Goal: Check status: Check status

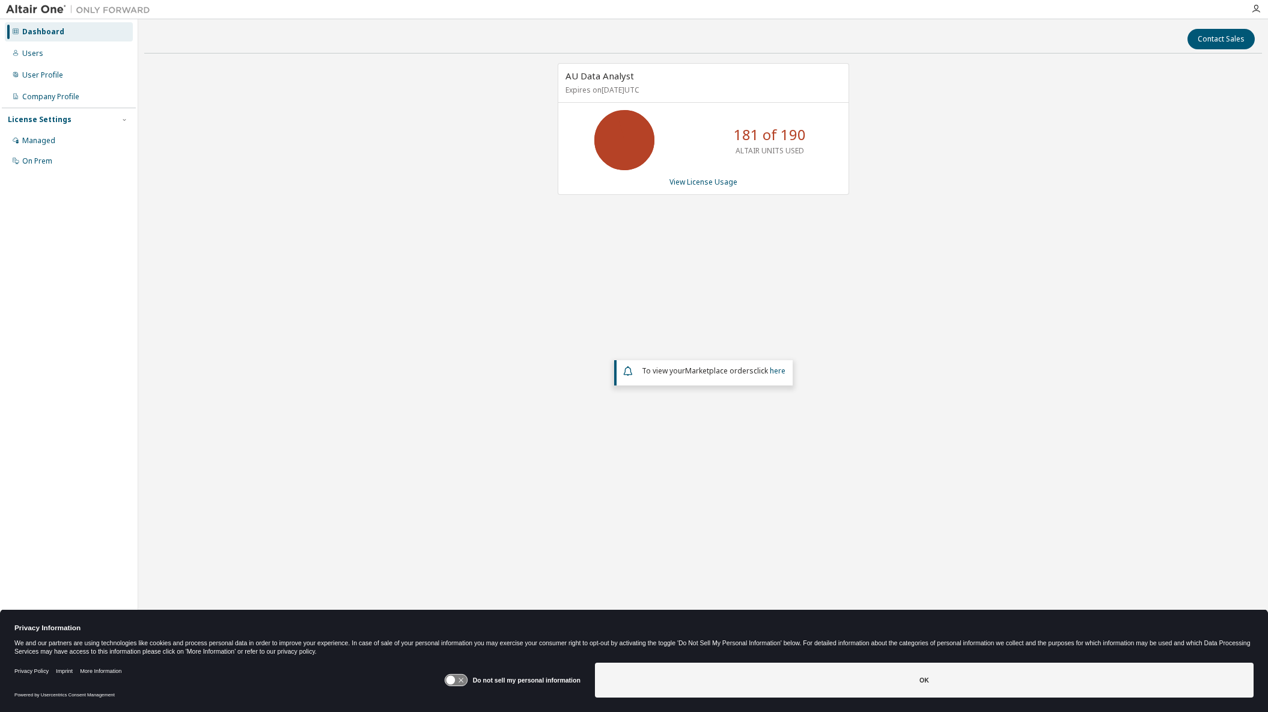
drag, startPoint x: 859, startPoint y: 677, endPoint x: 848, endPoint y: 609, distance: 68.2
click at [860, 679] on button "OK" at bounding box center [924, 679] width 659 height 35
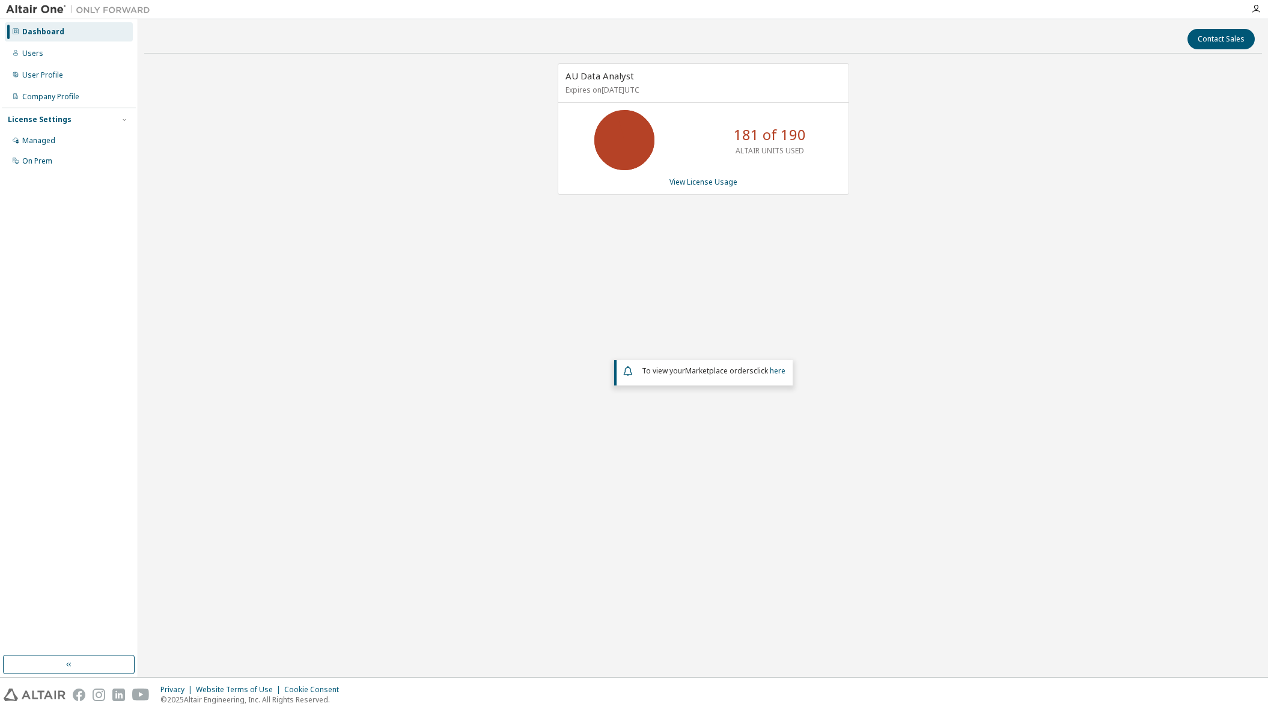
click at [636, 132] on icon at bounding box center [624, 140] width 30 height 30
click at [713, 182] on link "View License Usage" at bounding box center [704, 182] width 68 height 10
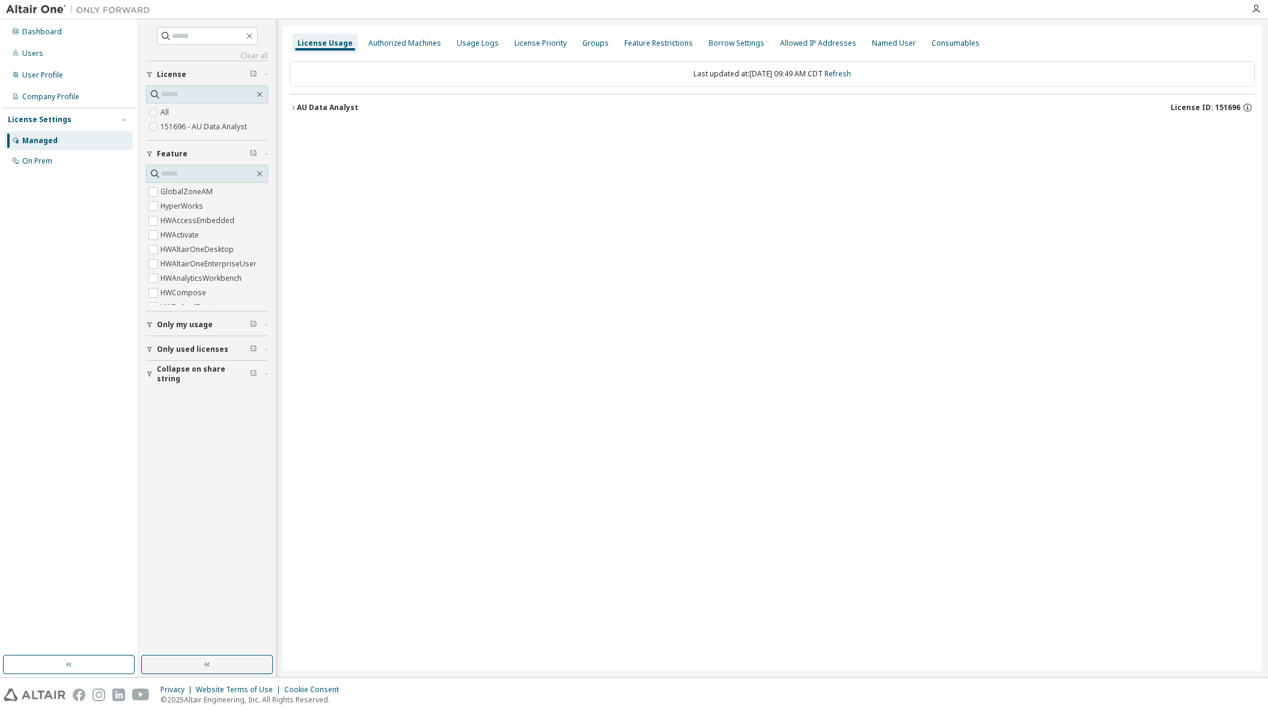
click at [292, 106] on icon "button" at bounding box center [293, 107] width 7 height 7
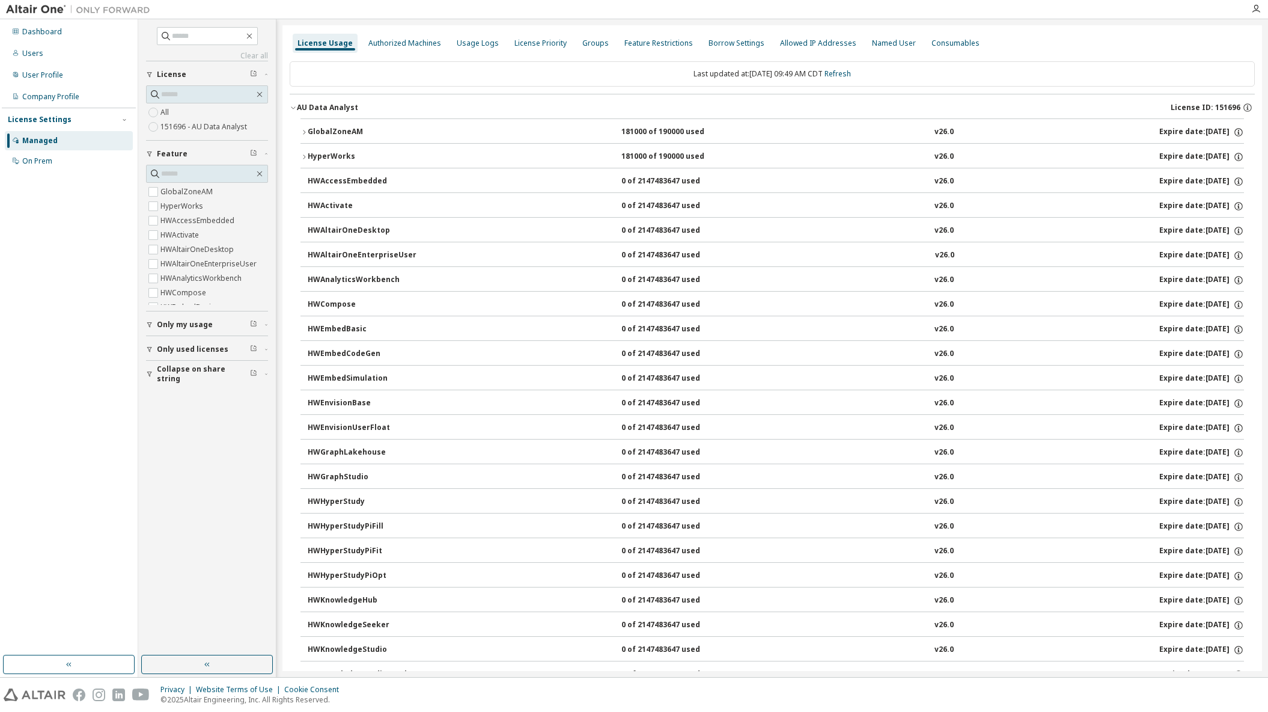
click at [649, 157] on div "181000 of 190000 used" at bounding box center [675, 156] width 108 height 11
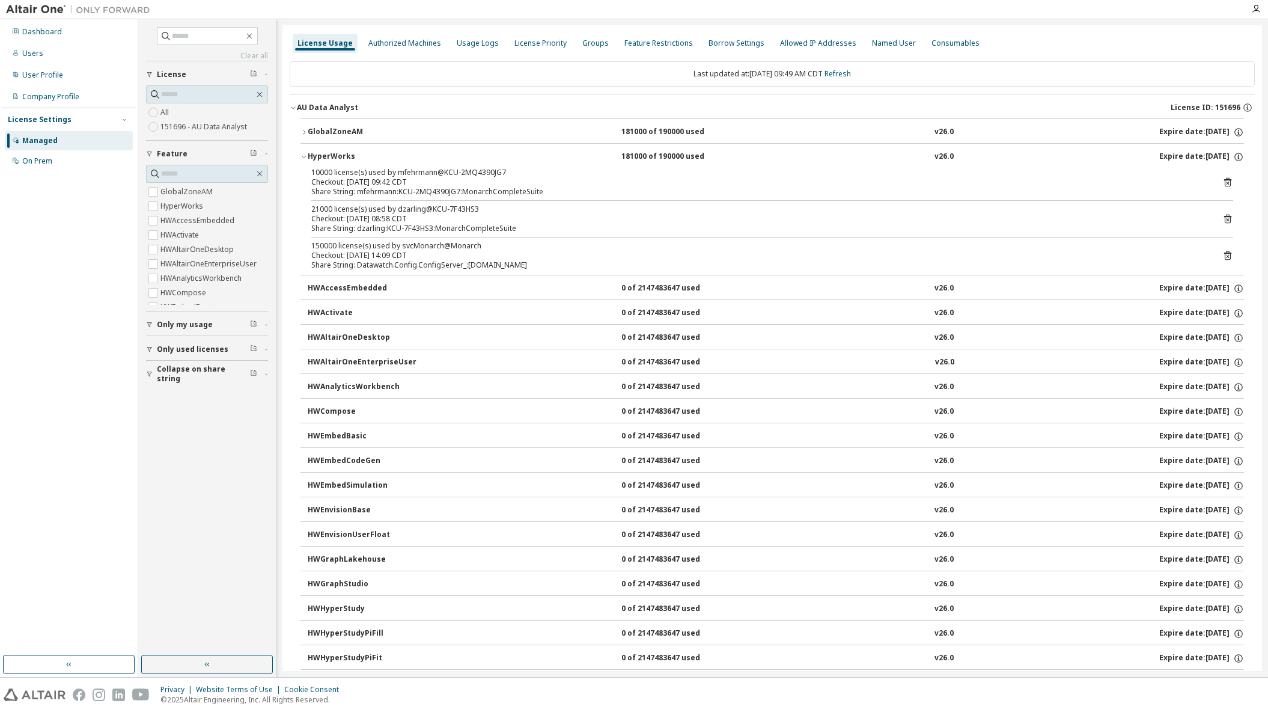
click at [307, 157] on icon "button" at bounding box center [304, 156] width 7 height 7
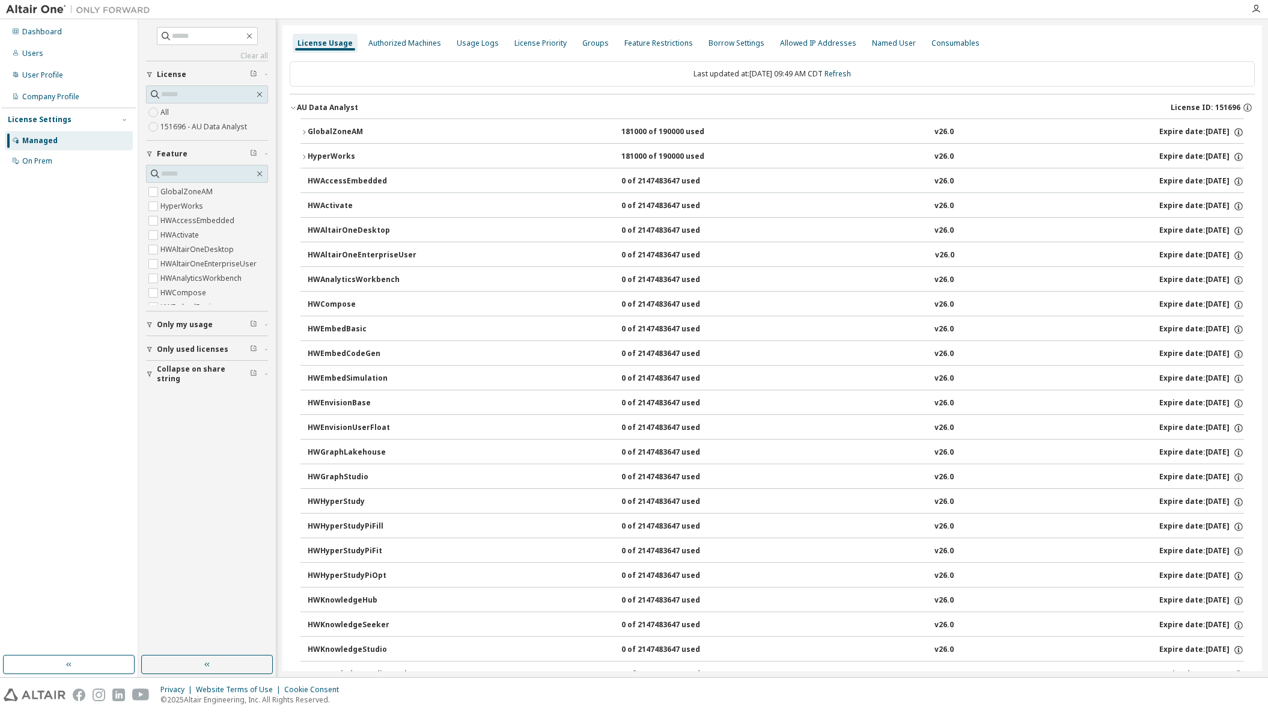
click at [307, 157] on icon "button" at bounding box center [304, 156] width 7 height 7
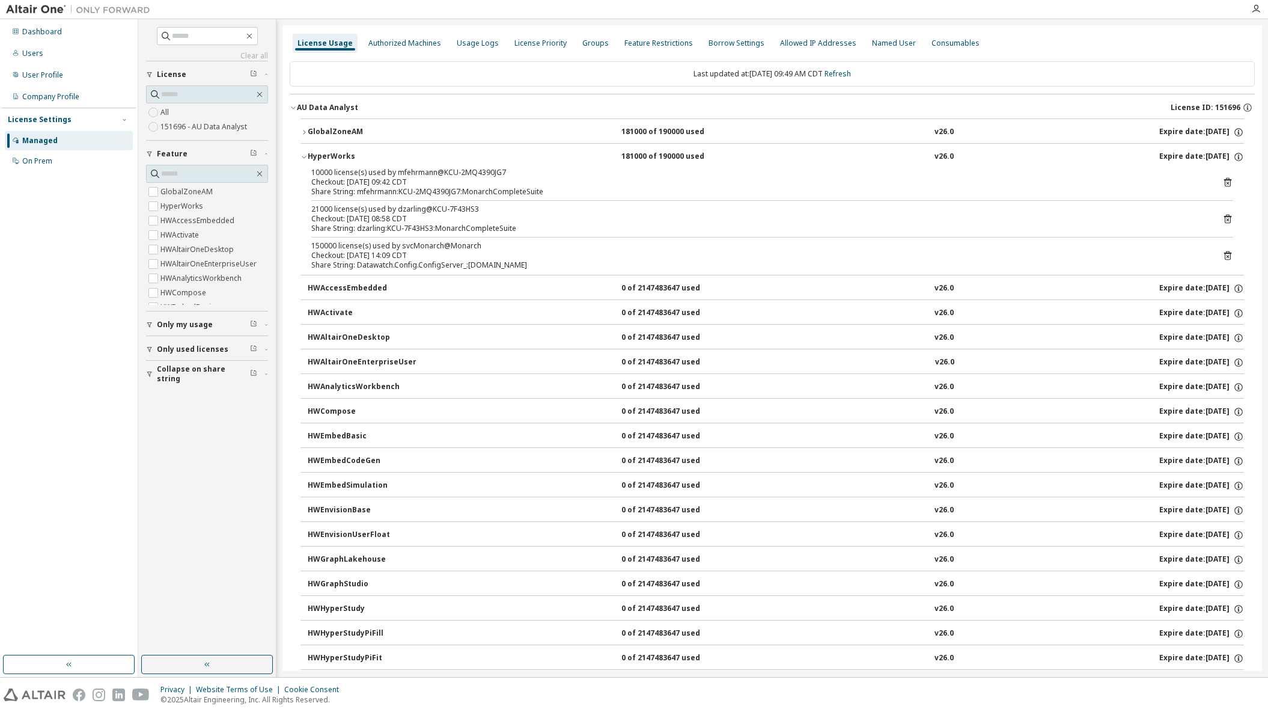
click at [304, 132] on icon "button" at bounding box center [304, 132] width 7 height 7
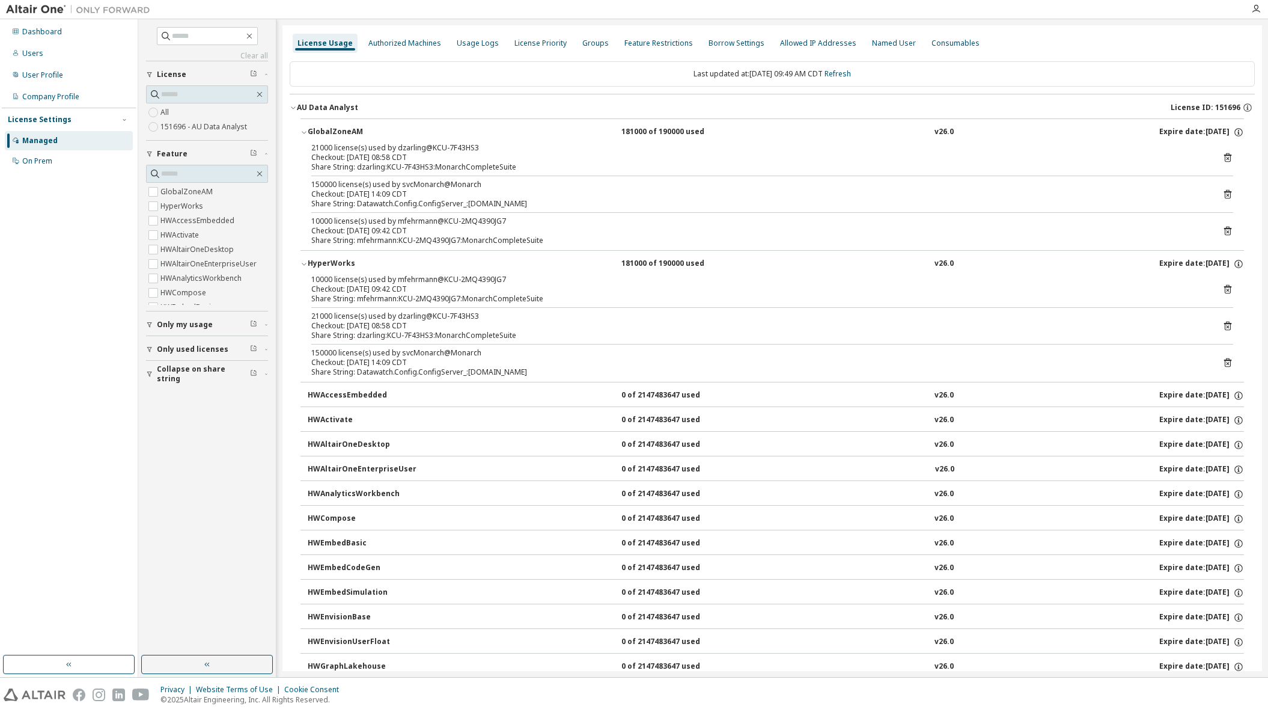
click at [303, 263] on icon "button" at bounding box center [304, 263] width 7 height 7
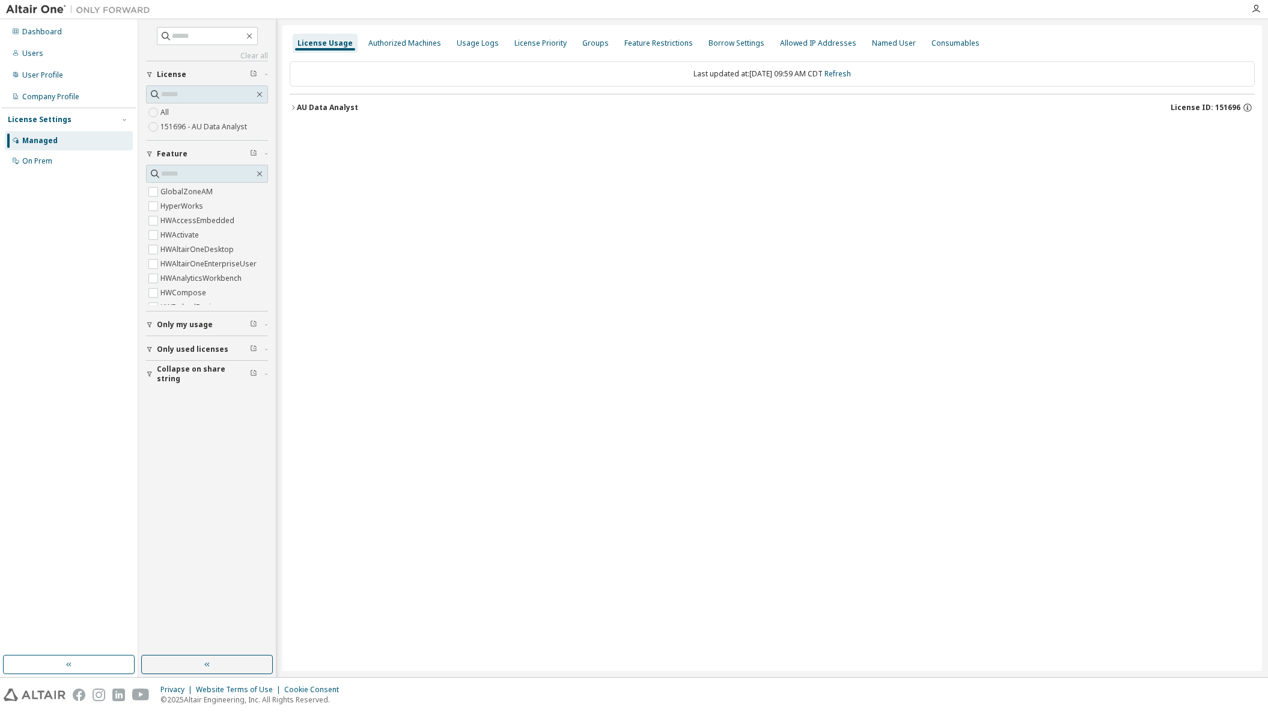
click at [290, 108] on icon "button" at bounding box center [293, 107] width 7 height 7
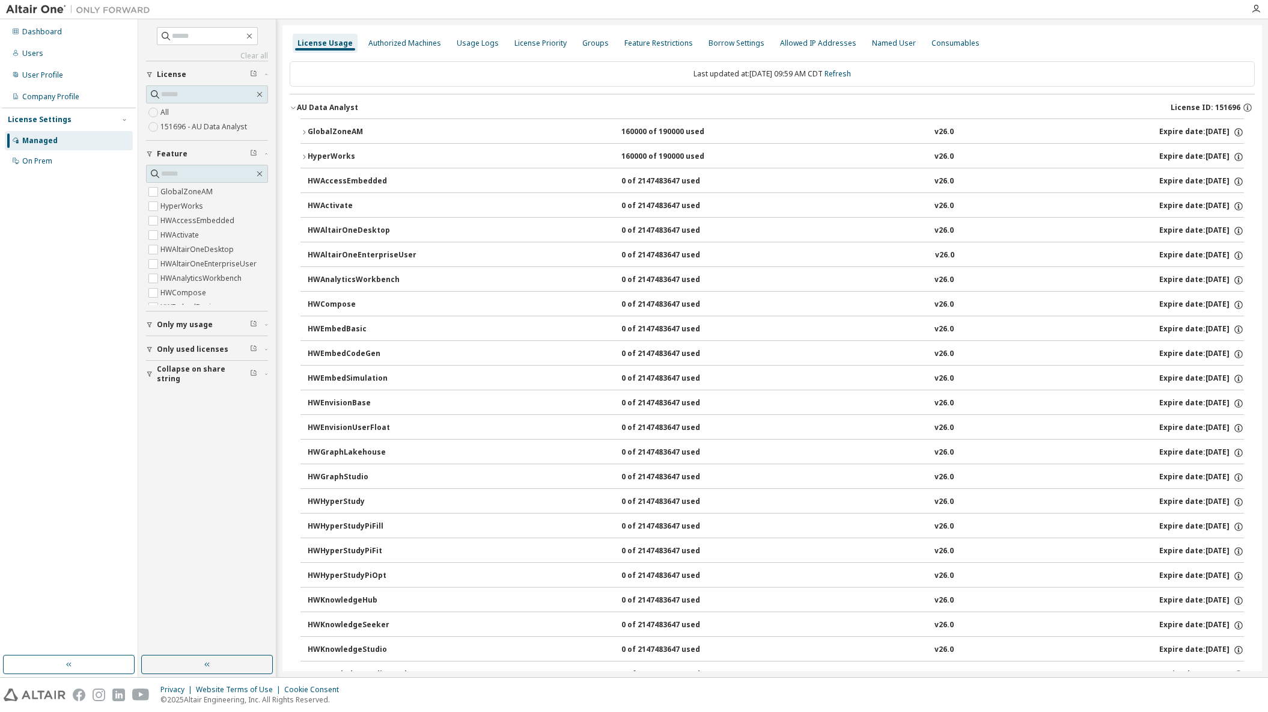
click at [353, 127] on div "GlobalZoneAM" at bounding box center [362, 132] width 108 height 11
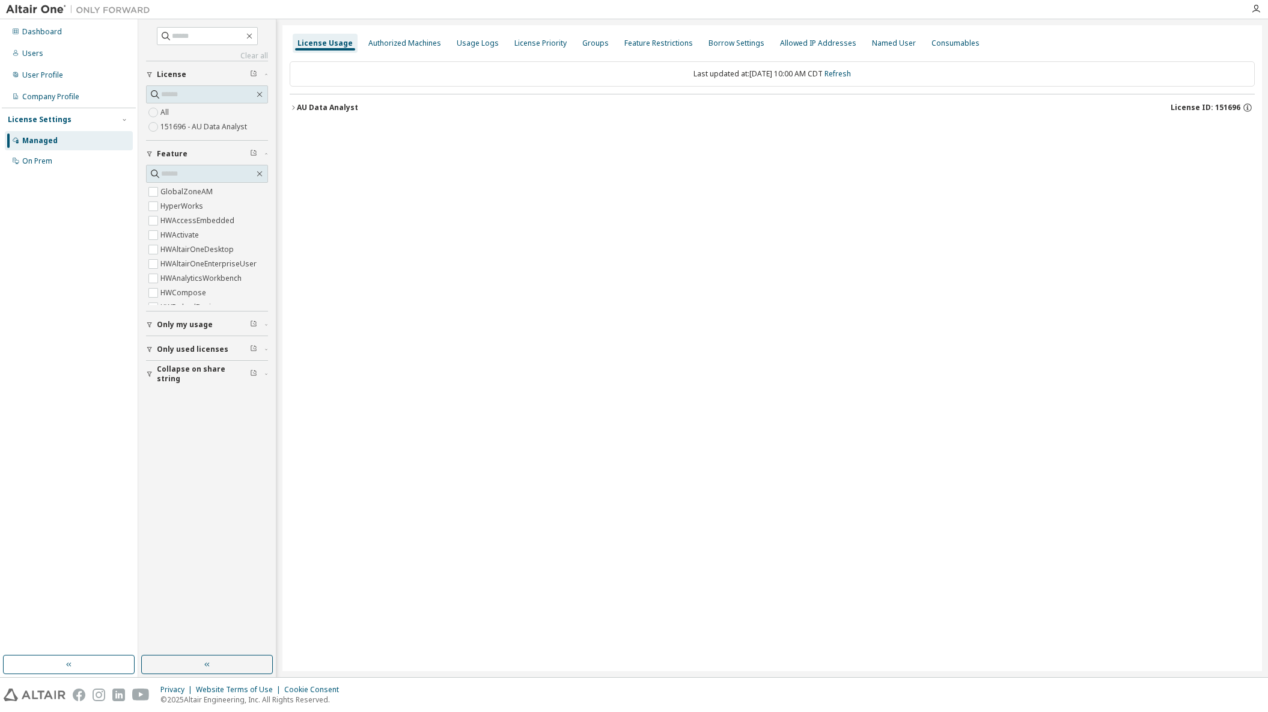
click at [292, 106] on icon "button" at bounding box center [293, 107] width 7 height 7
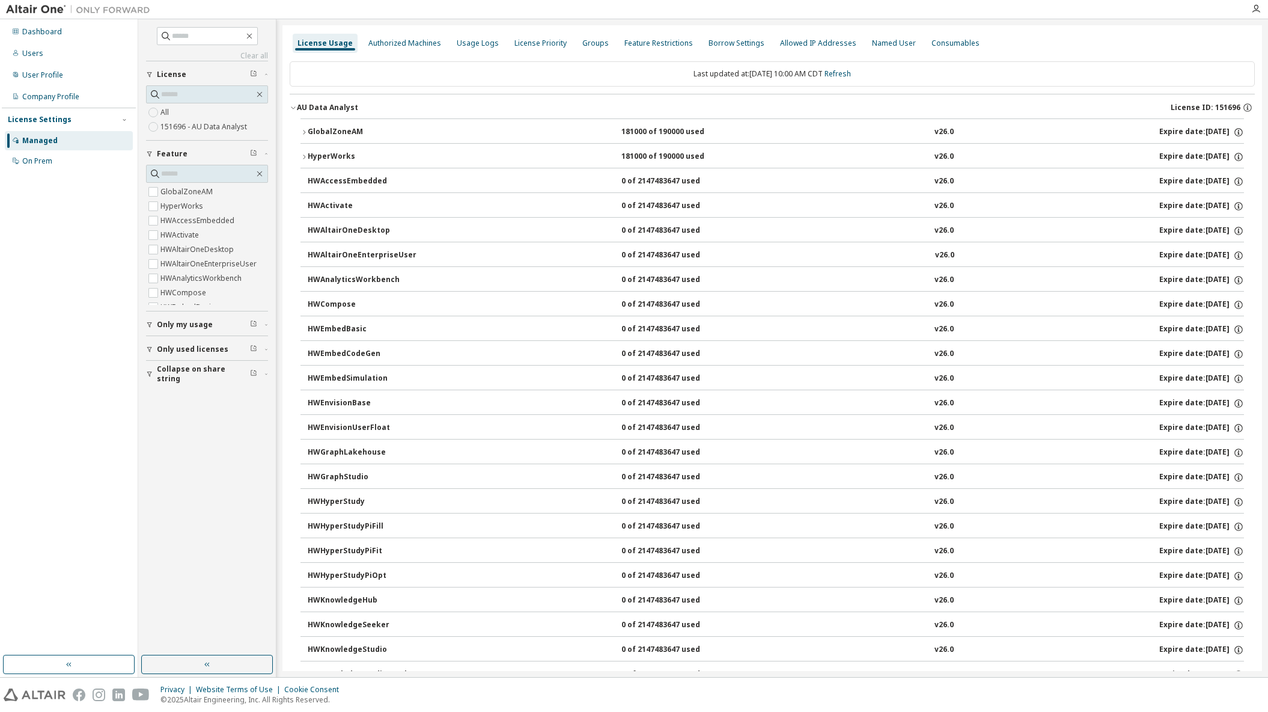
click at [304, 128] on button "GlobalZoneAM 181000 of 190000 used v26.0 Expire date: [DATE]" at bounding box center [773, 132] width 944 height 26
